Goal: Task Accomplishment & Management: Complete application form

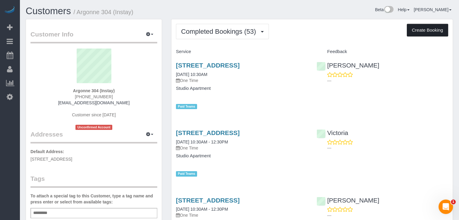
click at [423, 27] on button "Create Booking" at bounding box center [427, 30] width 41 height 13
select select "IA"
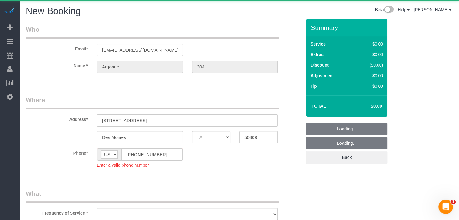
select select "string:[GEOGRAPHIC_DATA]"
select select "object:1708"
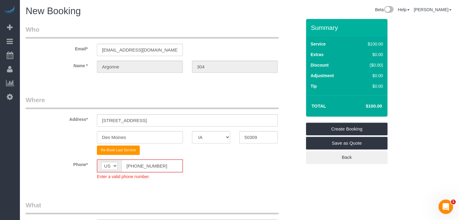
click at [134, 164] on input "[PHONE_NUMBER]" at bounding box center [151, 166] width 61 height 12
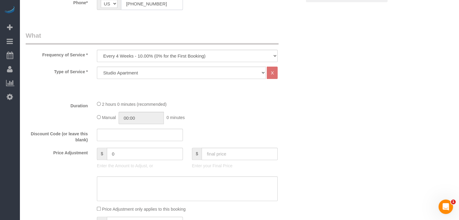
scroll to position [167, 0]
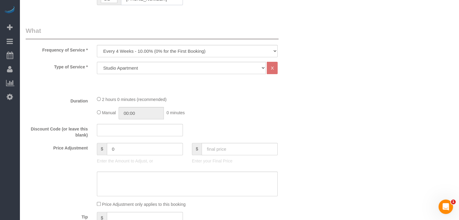
type input "[PHONE_NUMBER]"
click at [163, 51] on select "Every 6 Weeks (0% for the First Booking) One Time Every 8 Weeks (0% for the Fir…" at bounding box center [187, 51] width 181 height 12
select select "object:1710"
click at [97, 45] on select "Every 6 Weeks (0% for the First Booking) One Time Every 8 Weeks (0% for the Fir…" at bounding box center [187, 51] width 181 height 12
type input "02:00"
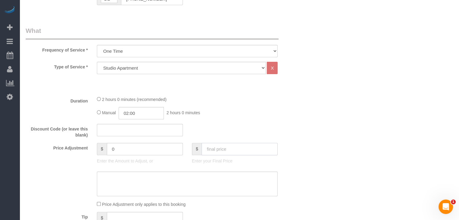
click at [265, 148] on input "text" at bounding box center [239, 149] width 76 height 12
type input "70"
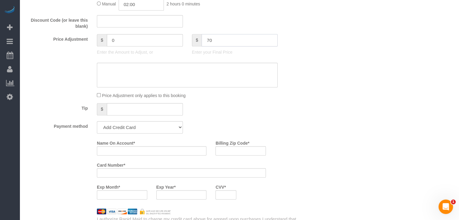
type input "-30"
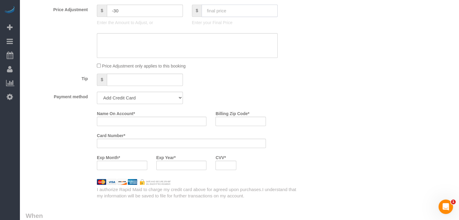
scroll to position [310, 0]
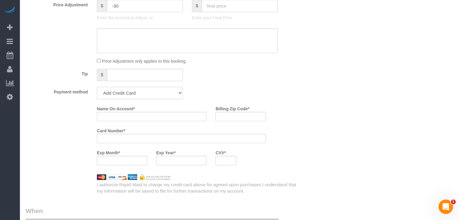
click at [167, 88] on select "Add Credit Card Cash Check Paypal" at bounding box center [140, 93] width 86 height 12
select select "string:check"
click at [97, 87] on select "Add Credit Card Cash Check Paypal" at bounding box center [140, 93] width 86 height 12
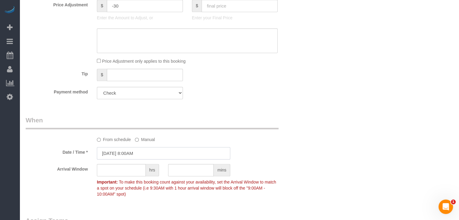
click at [127, 153] on input "[DATE] 8:00AM" at bounding box center [163, 153] width 133 height 12
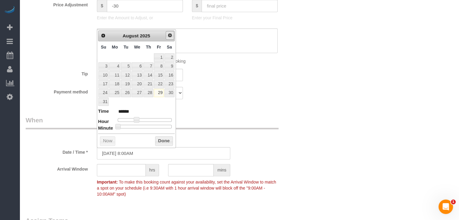
click at [168, 35] on span "Next" at bounding box center [169, 35] width 5 height 5
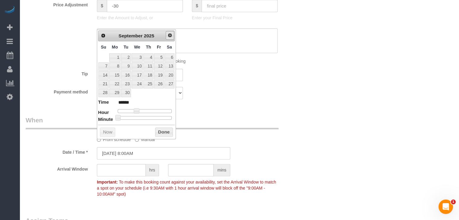
click at [168, 35] on span "Next" at bounding box center [169, 35] width 5 height 5
click at [157, 58] on link "3" at bounding box center [159, 57] width 10 height 8
type input "[DATE] 9:00AM"
type input "******"
type input "[DATE] 10:00AM"
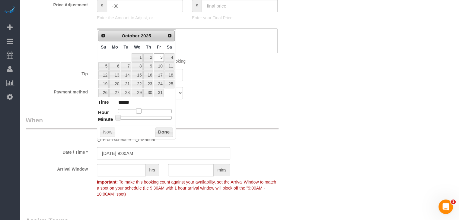
type input "*******"
drag, startPoint x: 136, startPoint y: 110, endPoint x: 141, endPoint y: 109, distance: 5.0
click at [141, 109] on span at bounding box center [140, 110] width 5 height 5
click at [160, 134] on button "Done" at bounding box center [164, 133] width 18 height 10
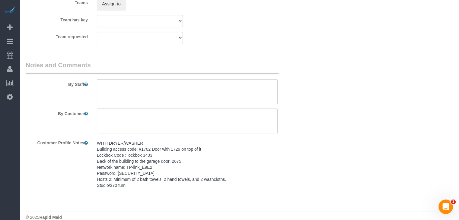
scroll to position [548, 0]
click at [185, 172] on pre "WITH DRYER/WASHER Building access code: #1702 Door with 1729 on top of it Lockb…" at bounding box center [187, 163] width 181 height 48
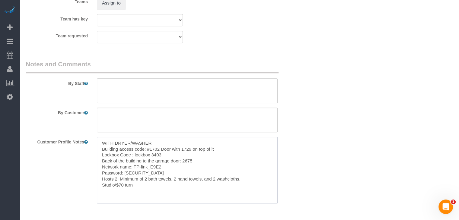
click at [170, 174] on textarea "WITH DRYER/WASHER Building access code: #1702 Door with 1729 on top of it Lockb…" at bounding box center [187, 170] width 181 height 67
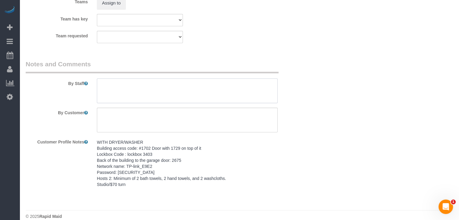
click at [140, 87] on textarea at bounding box center [187, 90] width 181 height 25
paste textarea "WITH DRYER/WASHER Building access code: #1702 Door with 1729 on top of it Lockb…"
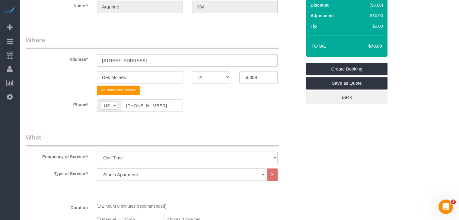
scroll to position [47, 0]
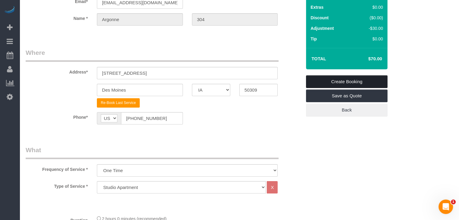
type textarea "WITH DRYER/WASHER Building access code: #1702 Door with 1729 on top of it Lockb…"
click at [380, 79] on link "Create Booking" at bounding box center [346, 81] width 81 height 13
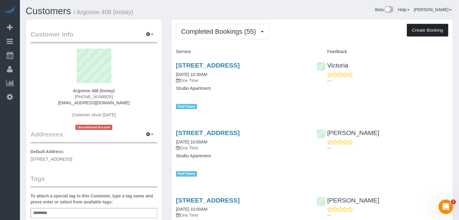
click at [434, 35] on button "Create Booking" at bounding box center [427, 30] width 41 height 13
select select "IA"
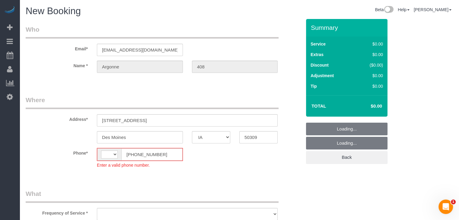
select select "string:[GEOGRAPHIC_DATA]"
select select "object:1696"
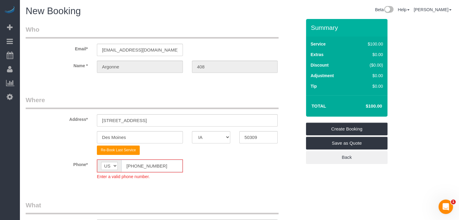
click at [133, 166] on input "[PHONE_NUMBER]" at bounding box center [151, 166] width 61 height 12
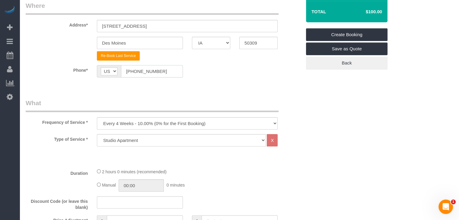
scroll to position [148, 0]
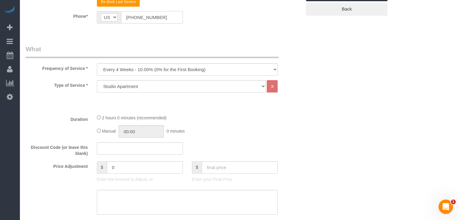
type input "[PHONE_NUMBER]"
click at [180, 71] on select "Every 6 Weeks (0% for the First Booking) One Time Every 8 Weeks (0% for the Fir…" at bounding box center [187, 69] width 181 height 12
select select "object:1698"
click at [97, 63] on select "Every 6 Weeks (0% for the First Booking) One Time Every 8 Weeks (0% for the Fir…" at bounding box center [187, 69] width 181 height 12
type input "02:00"
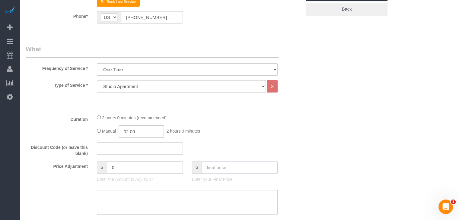
click at [273, 169] on input "text" at bounding box center [239, 167] width 76 height 12
type input "70"
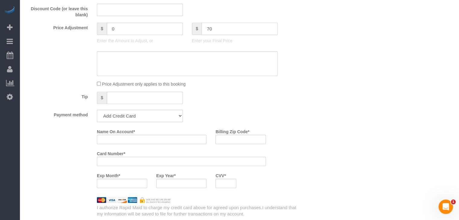
scroll to position [291, 0]
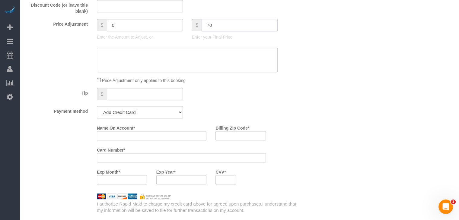
type input "-30"
click at [151, 112] on select "Add Credit Card Cash Check Paypal" at bounding box center [140, 112] width 86 height 12
select select "string:check"
click at [97, 106] on select "Add Credit Card Cash Check Paypal" at bounding box center [140, 112] width 86 height 12
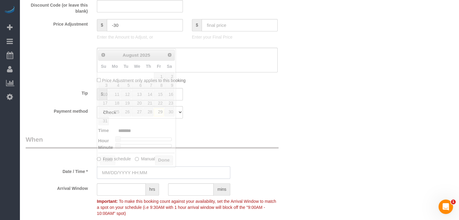
click at [130, 166] on input "text" at bounding box center [163, 172] width 133 height 12
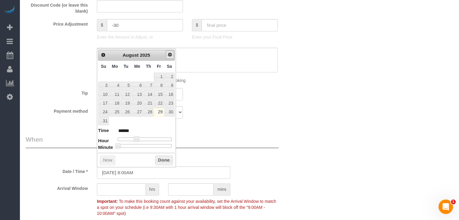
click at [172, 55] on link "Next" at bounding box center [170, 54] width 8 height 8
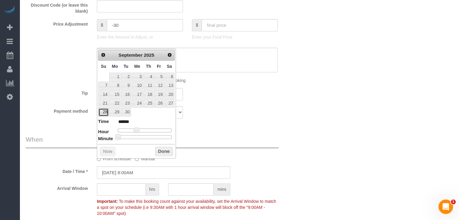
click at [102, 109] on link "28" at bounding box center [103, 112] width 10 height 8
type input "09/28/2025 6:00AM"
type input "******"
type input "09/28/2025 7:00AM"
type input "******"
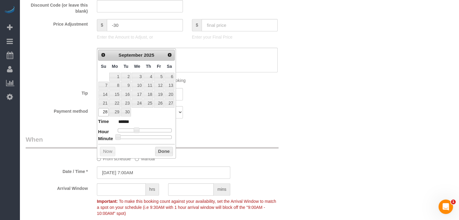
type input "09/28/2025 8:00AM"
type input "******"
type input "09/28/2025 9:00AM"
type input "******"
drag, startPoint x: 133, startPoint y: 128, endPoint x: 139, endPoint y: 128, distance: 6.3
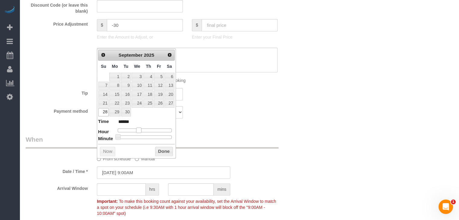
click at [139, 128] on div at bounding box center [145, 130] width 54 height 4
type input "09/28/2025 10:00AM"
type input "*******"
type input "09/28/2025 11:00AM"
type input "*******"
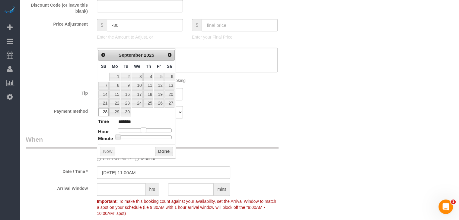
drag, startPoint x: 139, startPoint y: 129, endPoint x: 145, endPoint y: 129, distance: 6.1
click at [145, 129] on span at bounding box center [143, 130] width 5 height 5
type input "09/28/2025 10:00AM"
type input "*******"
click at [143, 129] on span at bounding box center [140, 130] width 5 height 5
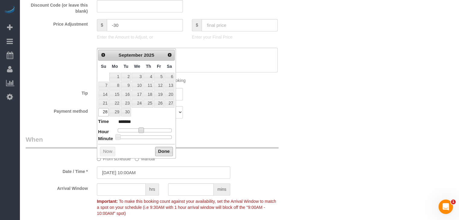
click at [164, 152] on button "Done" at bounding box center [164, 152] width 18 height 10
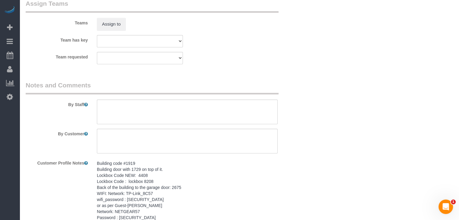
scroll to position [559, 0]
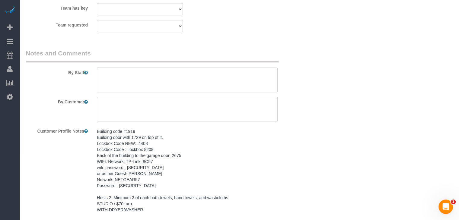
click at [228, 182] on pre "Building code #1919 Building door with 1729 on top of it. Lockbox Code NEW: 440…" at bounding box center [187, 170] width 181 height 84
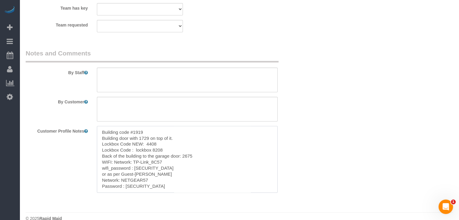
click at [180, 176] on textarea "Building code #1919 Building door with 1729 on top of it. Lockbox Code NEW: 440…" at bounding box center [187, 159] width 181 height 67
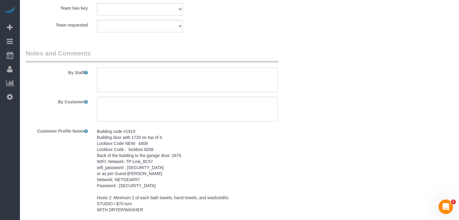
click at [189, 85] on textarea at bounding box center [187, 80] width 181 height 25
paste textarea "Building code #1919 Building door with 1729 on top of it. Lockbox Code NEW: 440…"
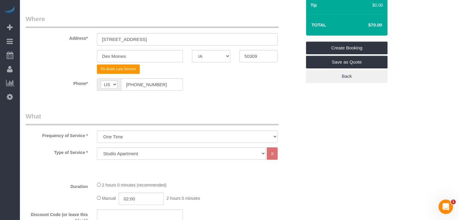
scroll to position [76, 0]
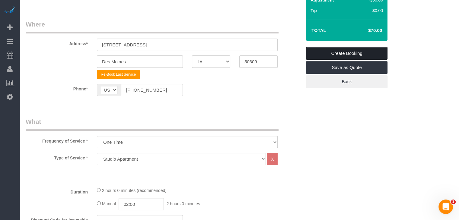
type textarea "Building code #1919 Building door with 1729 on top of it. Lockbox Code NEW: 440…"
click at [358, 48] on link "Create Booking" at bounding box center [346, 53] width 81 height 13
